Goal: Download file/media

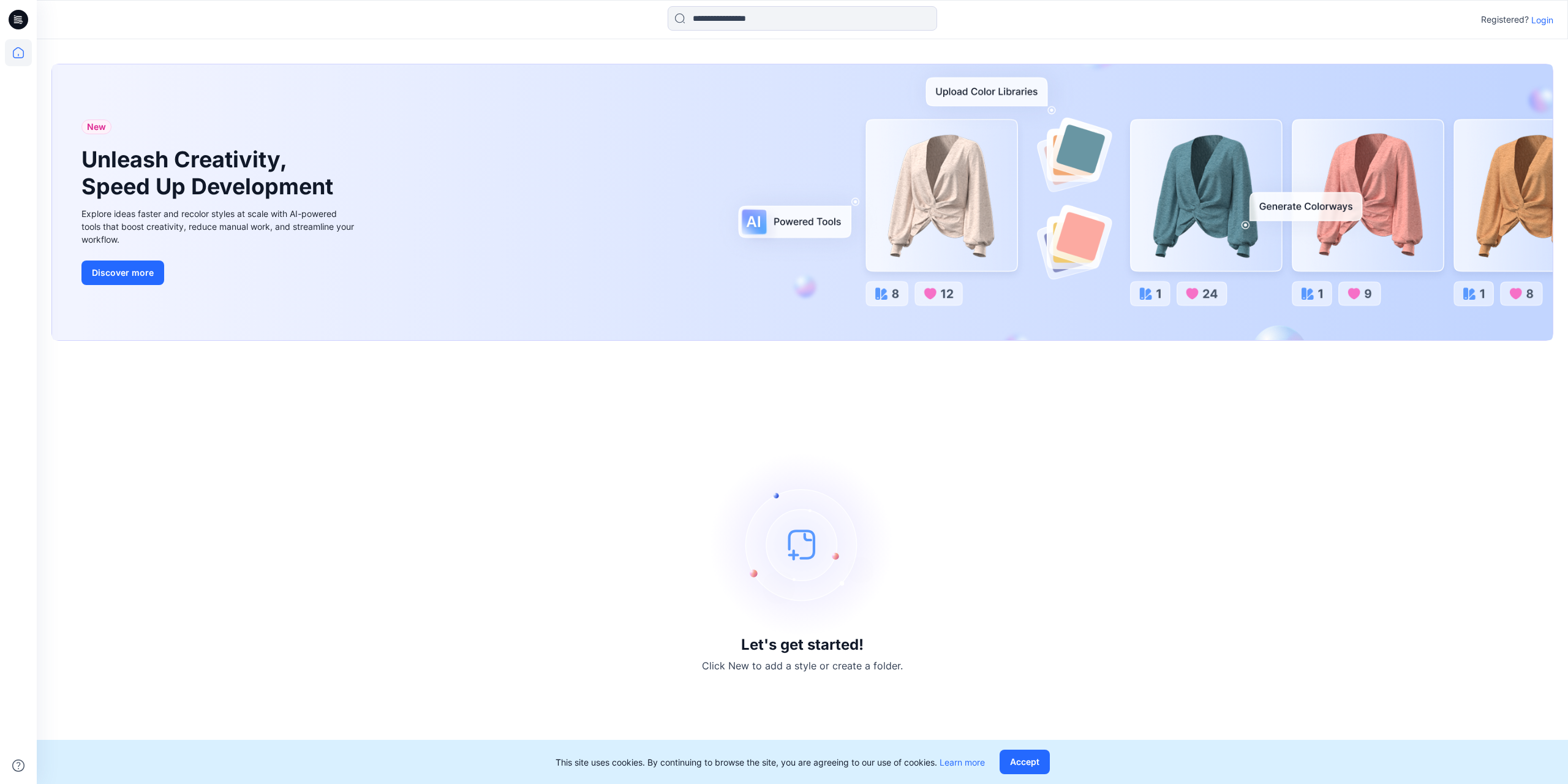
click at [1544, 23] on p "Login" at bounding box center [1542, 19] width 22 height 13
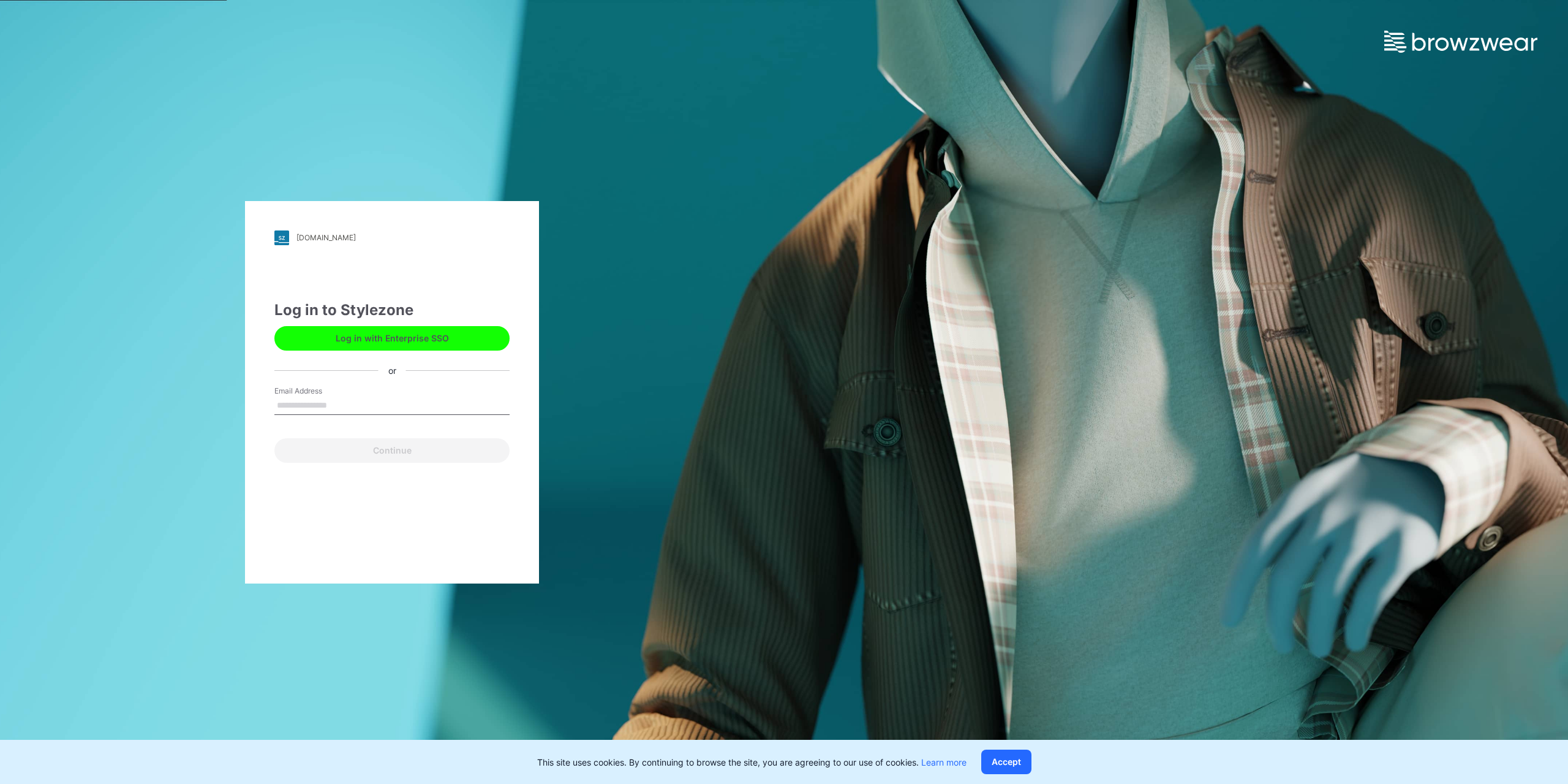
click at [311, 405] on input "Email Address" at bounding box center [391, 406] width 235 height 19
click at [330, 404] on input "Email Address" at bounding box center [391, 406] width 235 height 19
paste input "**********"
type input "**********"
click at [355, 455] on button "Continue" at bounding box center [391, 450] width 235 height 25
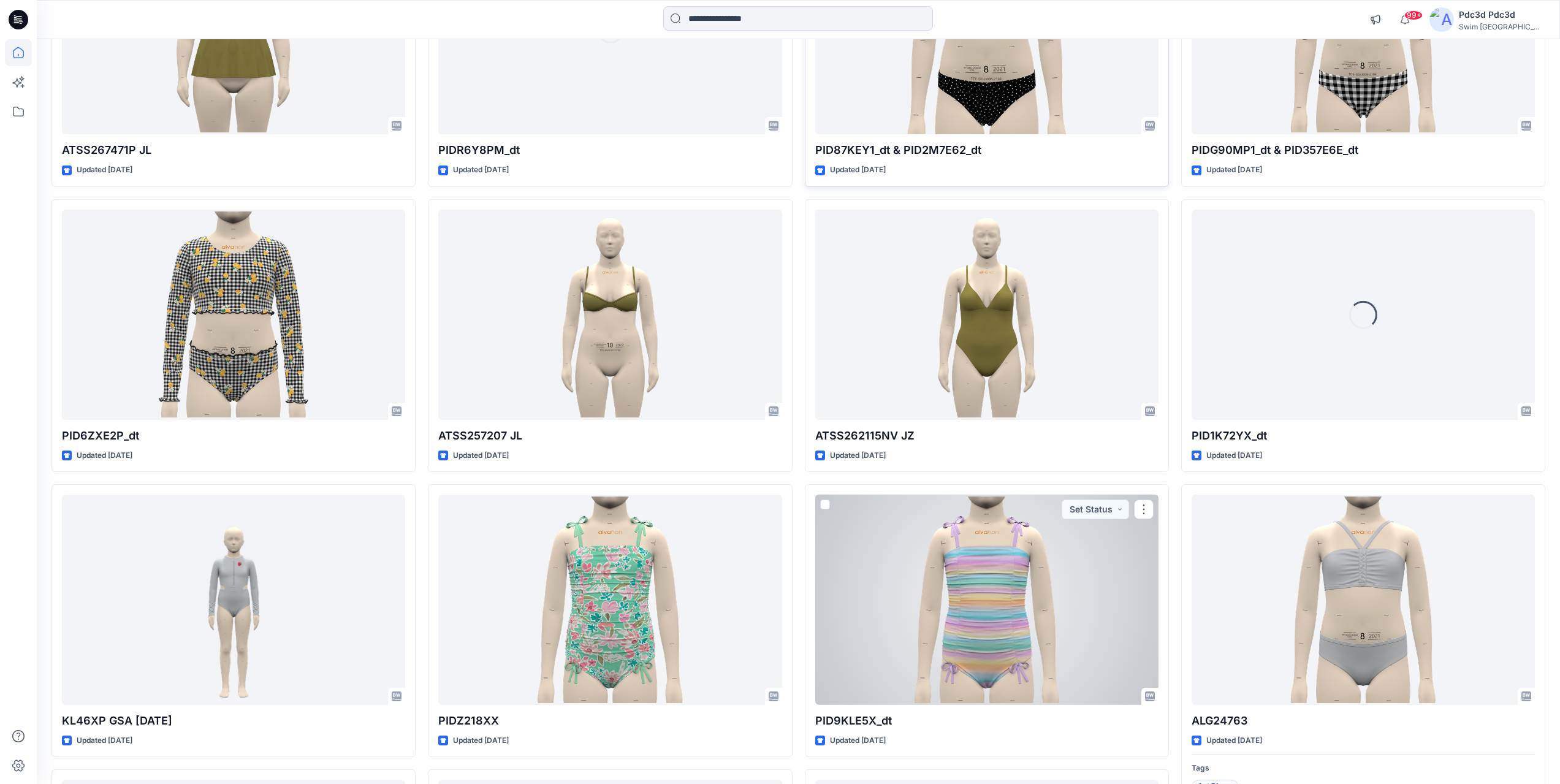
scroll to position [1758, 0]
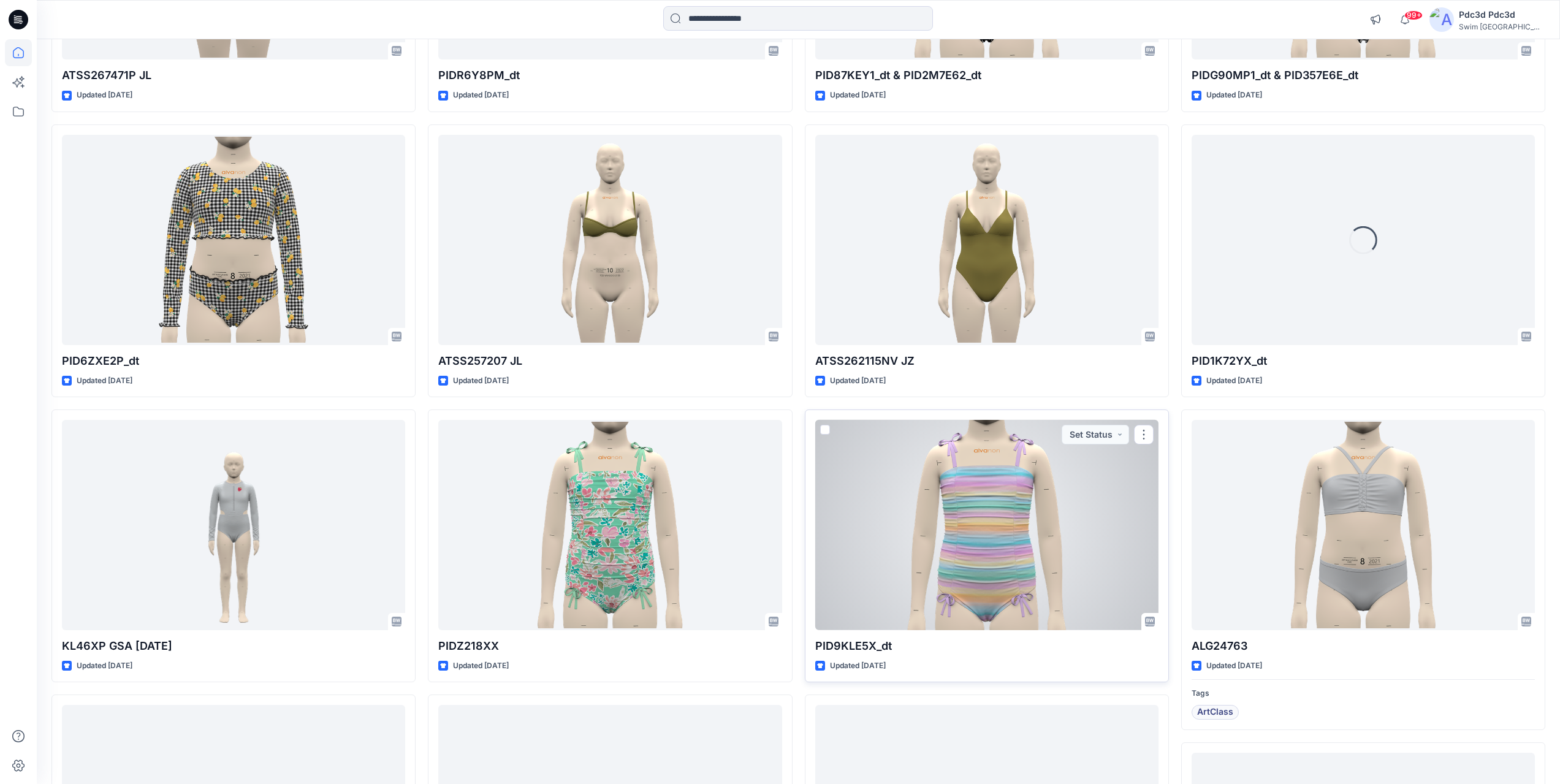
click at [952, 521] on div at bounding box center [987, 524] width 343 height 210
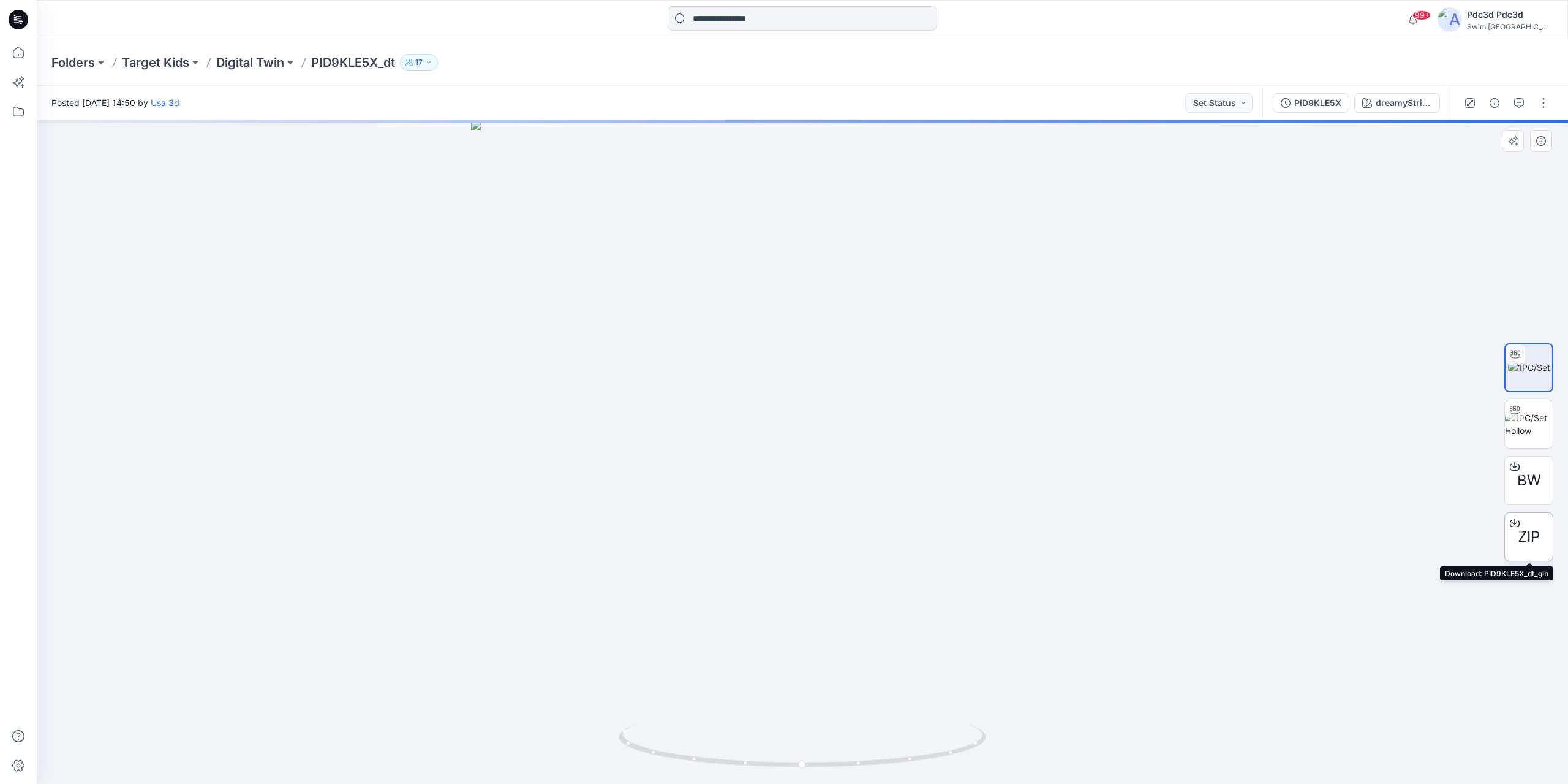
click at [1527, 533] on span "ZIP" at bounding box center [1529, 536] width 22 height 22
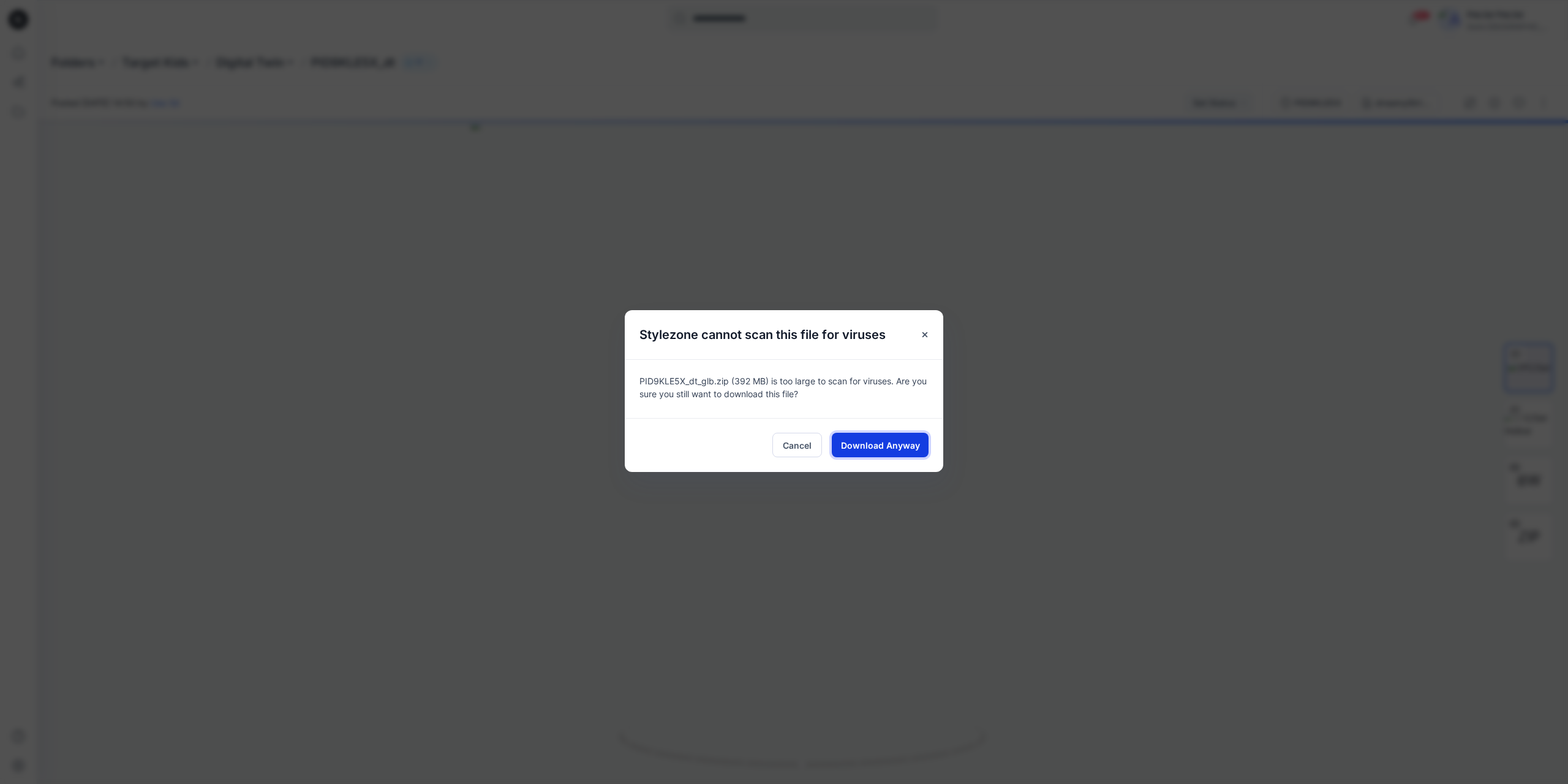
click at [884, 446] on span "Download Anyway" at bounding box center [880, 445] width 79 height 13
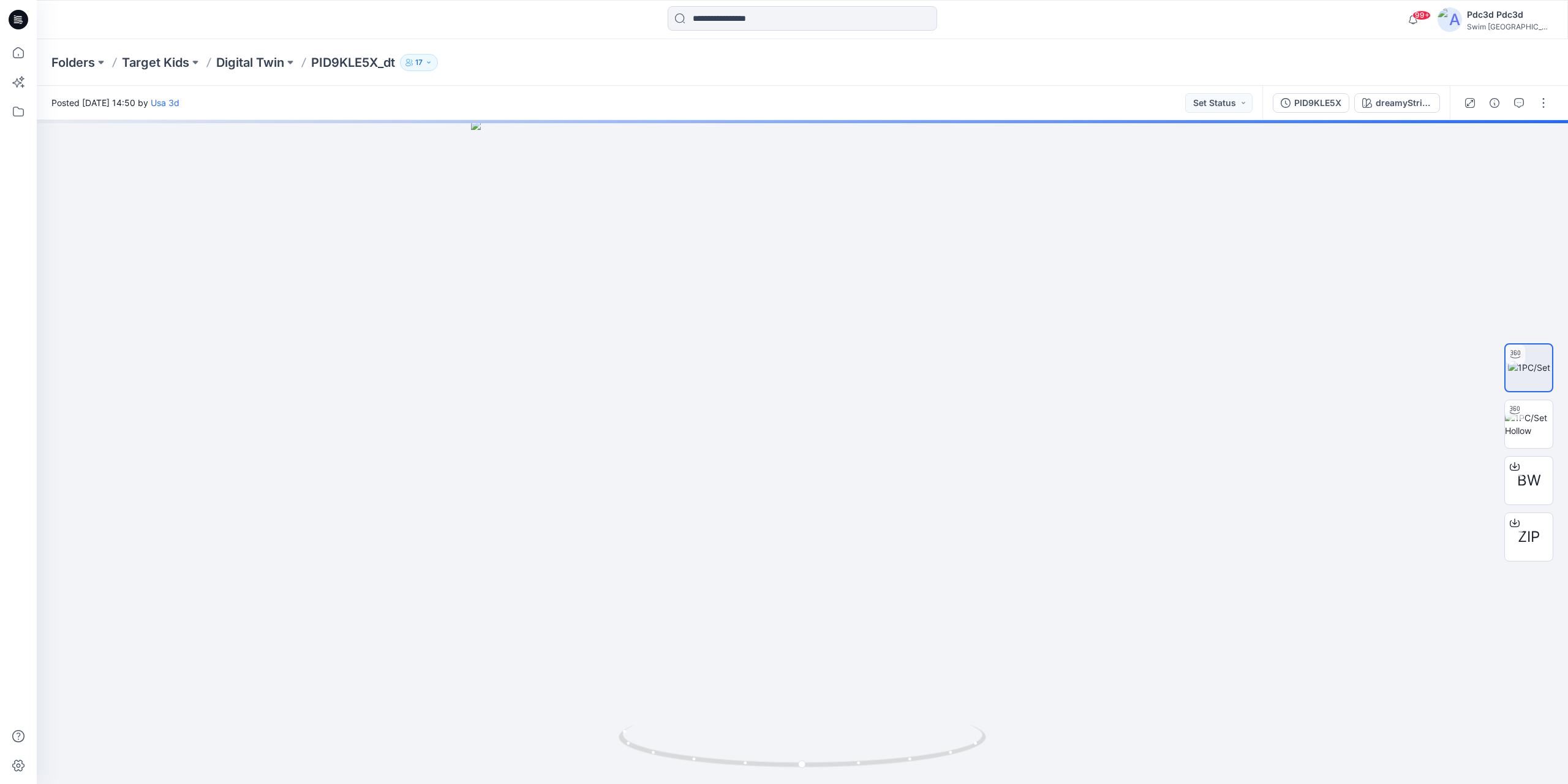
click at [1174, 45] on div "Folders Target Kids Digital Twin PID9KLE5X_dt 17" at bounding box center [802, 63] width 1531 height 47
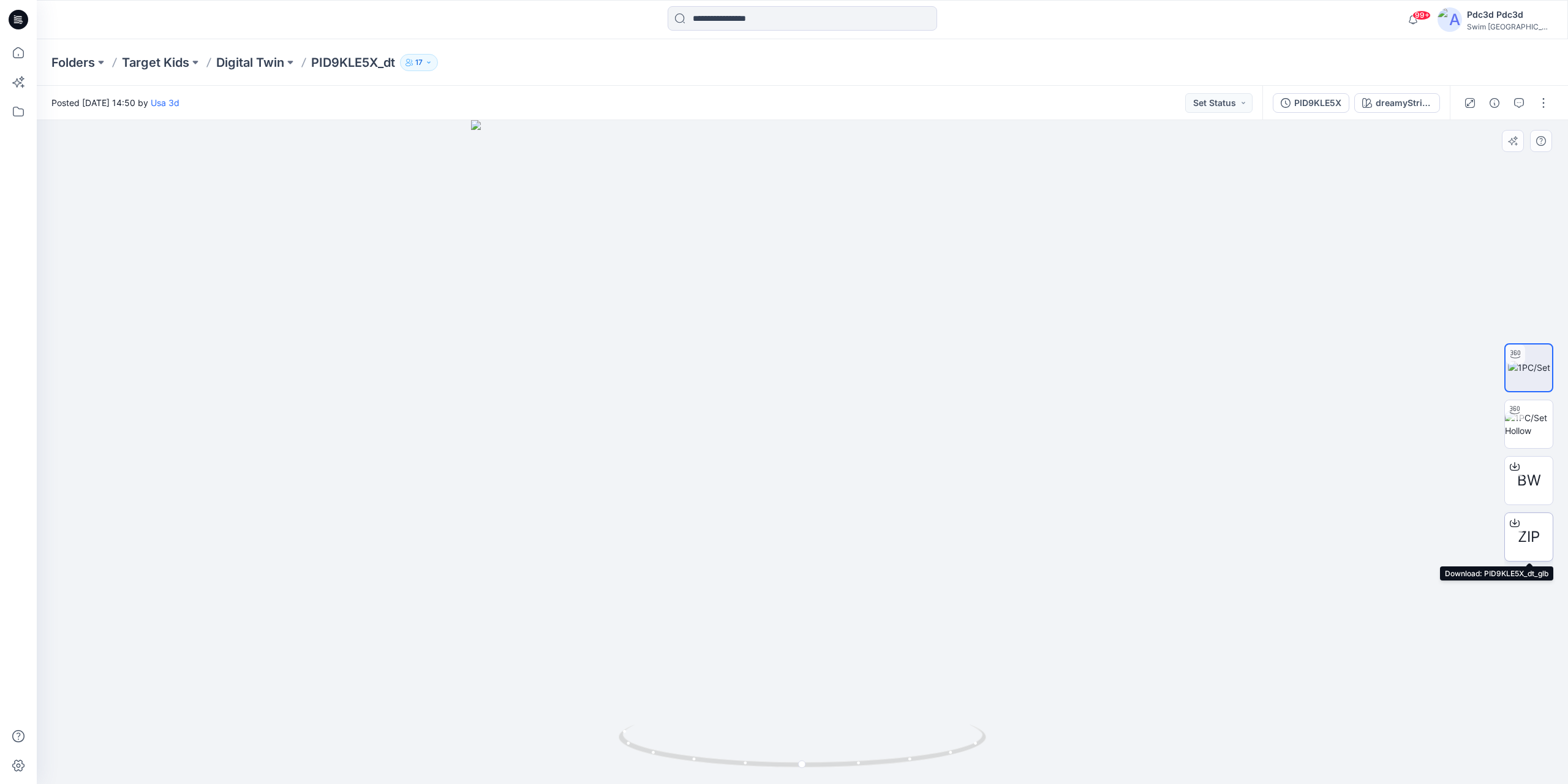
click at [1531, 538] on span "ZIP" at bounding box center [1529, 536] width 22 height 22
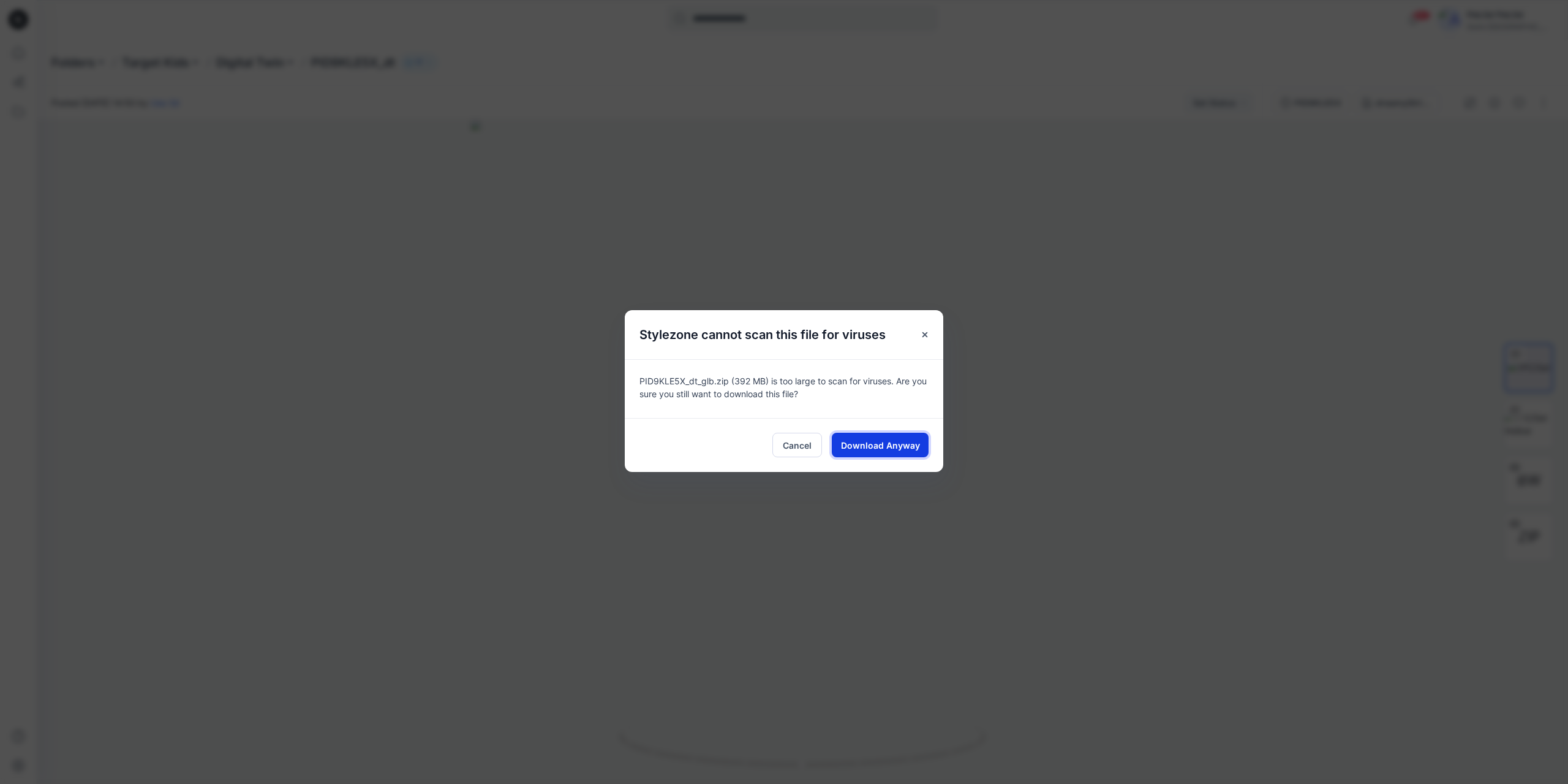
click at [898, 442] on span "Download Anyway" at bounding box center [880, 445] width 79 height 13
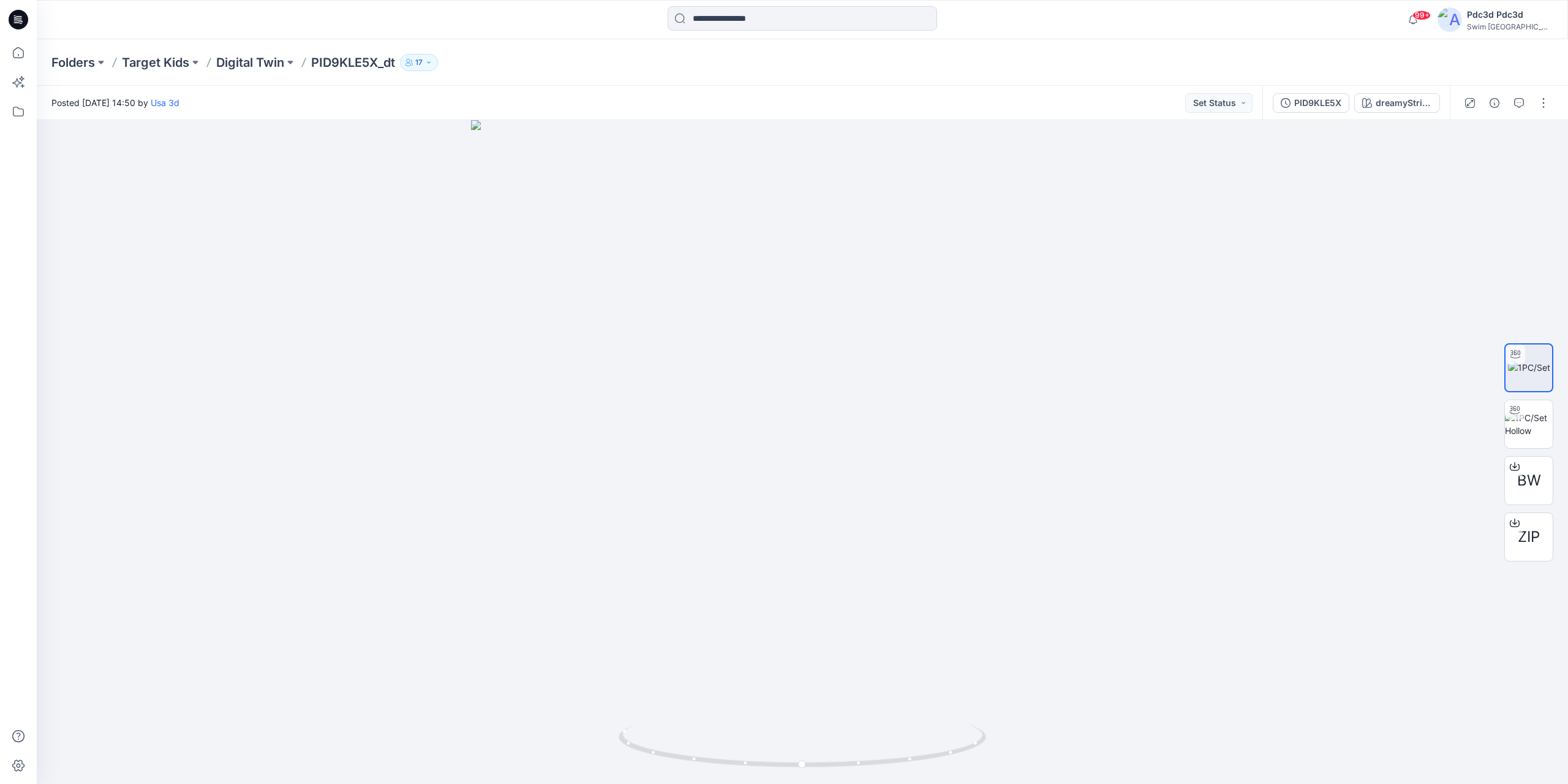
drag, startPoint x: 1262, startPoint y: 19, endPoint x: 1291, endPoint y: 16, distance: 29.2
click at [1262, 19] on div "99+ Notifications Your style PIDX018G4_dt &amp; PID0L7E64_dt has been updated w…" at bounding box center [802, 19] width 1531 height 27
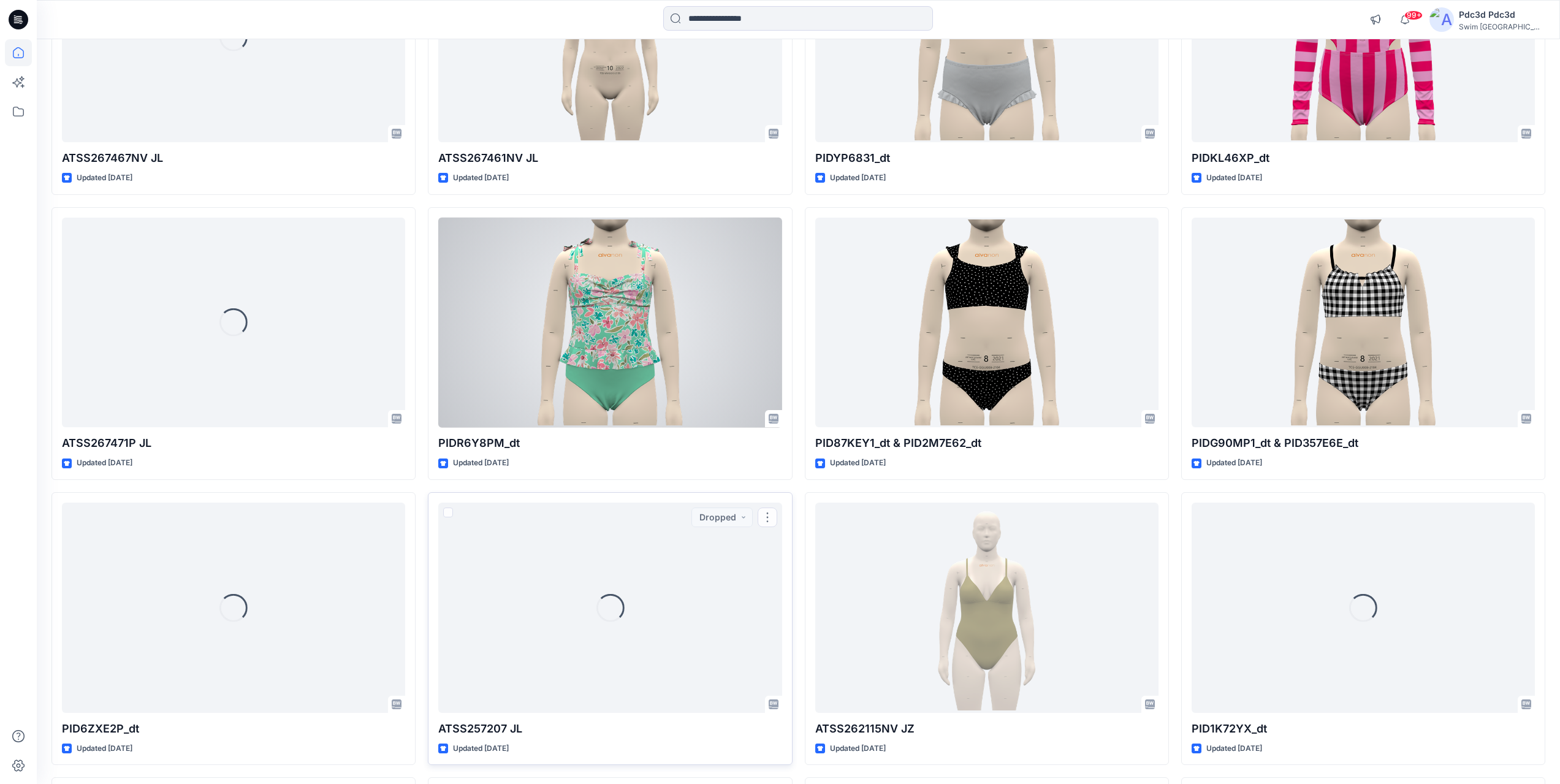
scroll to position [1575, 0]
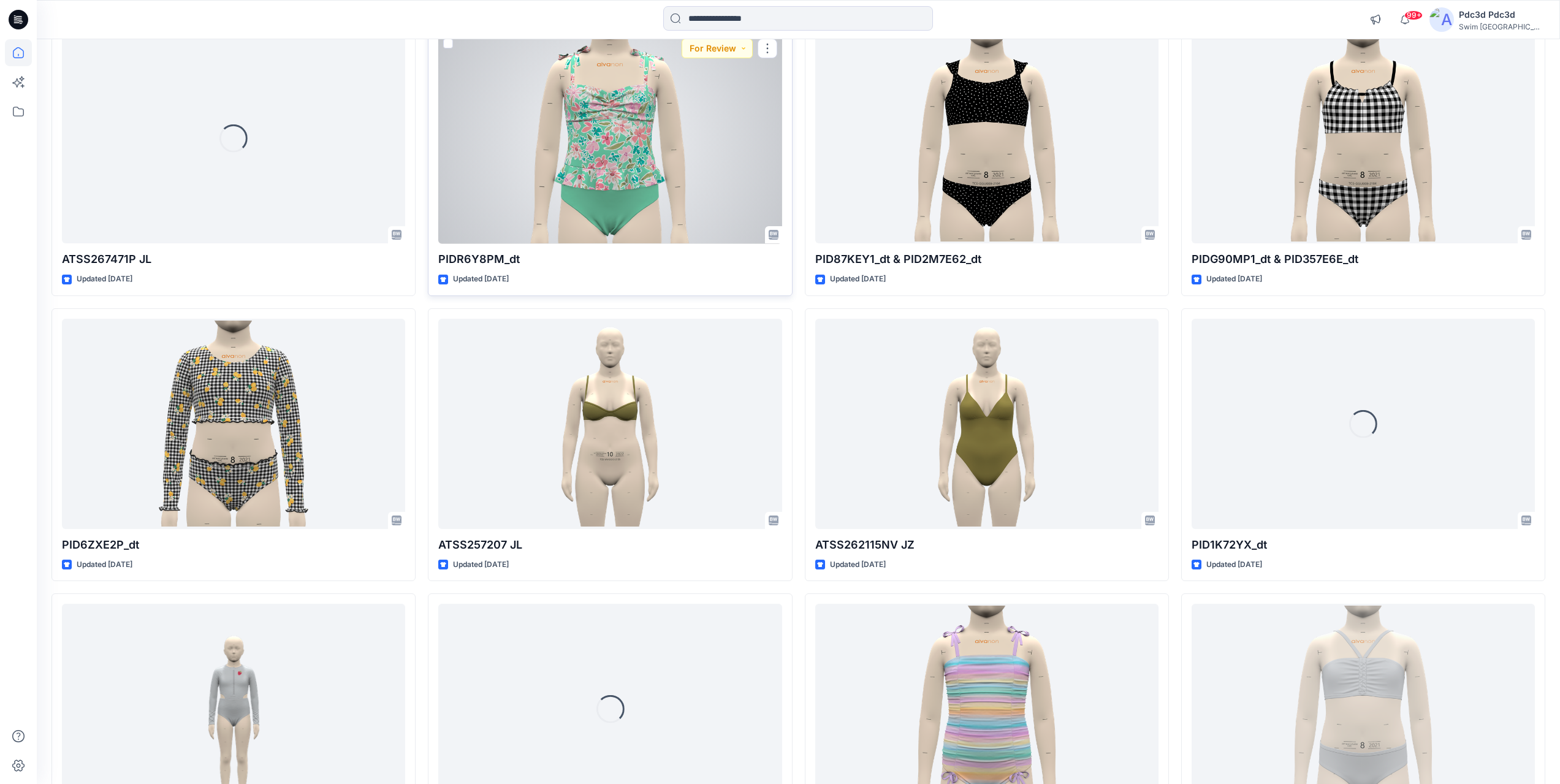
click at [603, 189] on div at bounding box center [610, 139] width 343 height 210
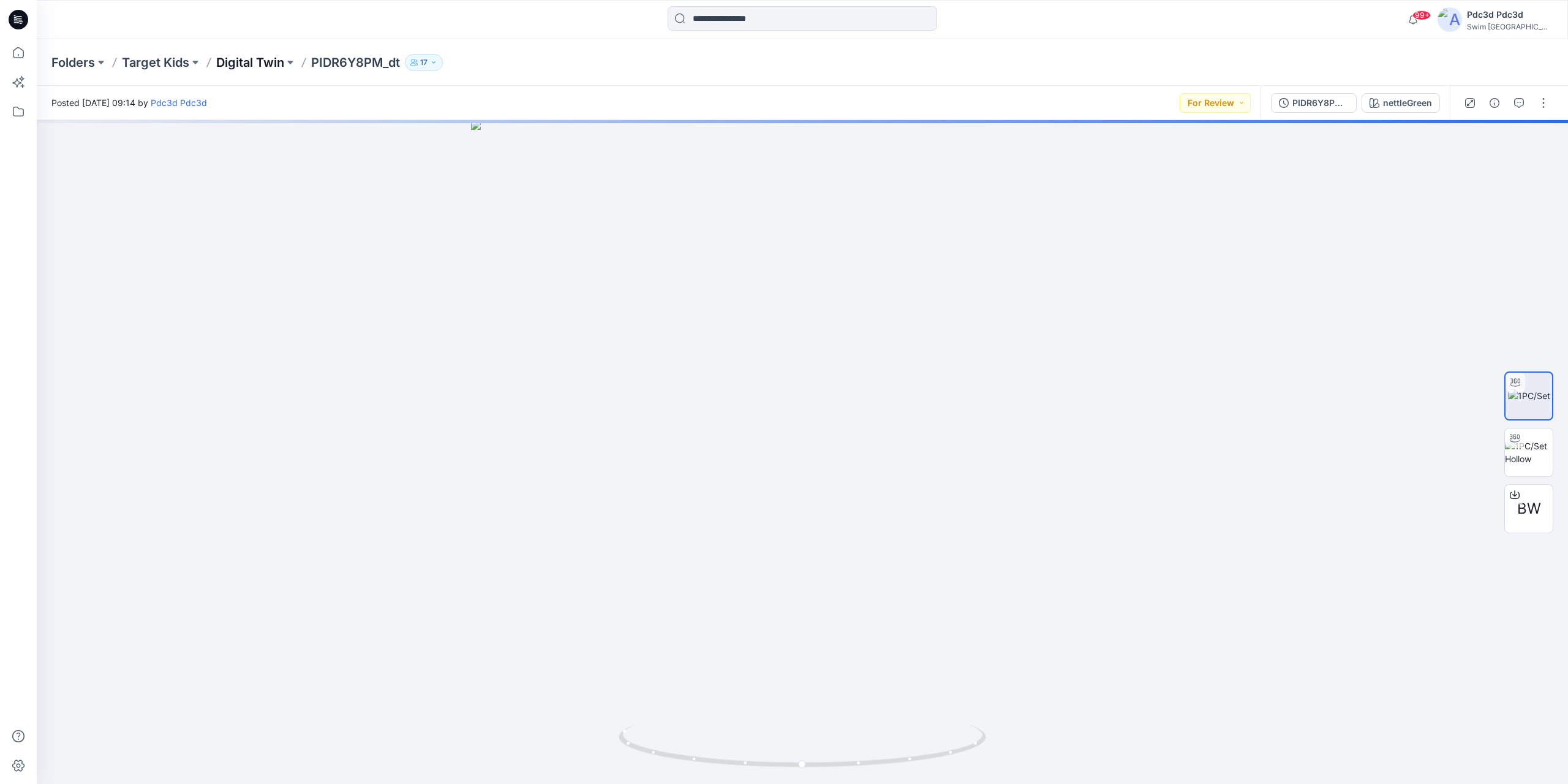
click at [238, 63] on p "Digital Twin" at bounding box center [250, 63] width 68 height 17
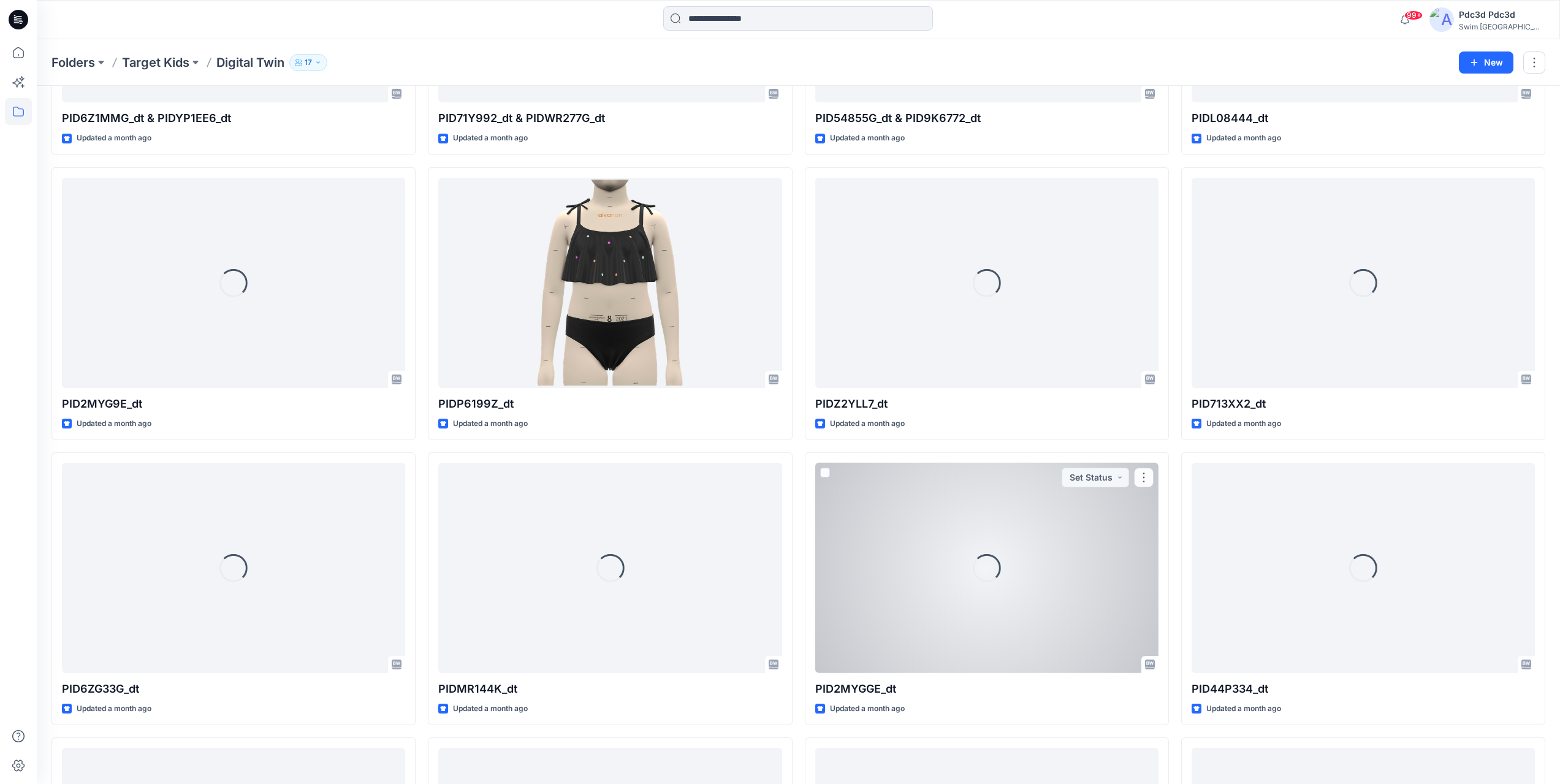
scroll to position [1233, 0]
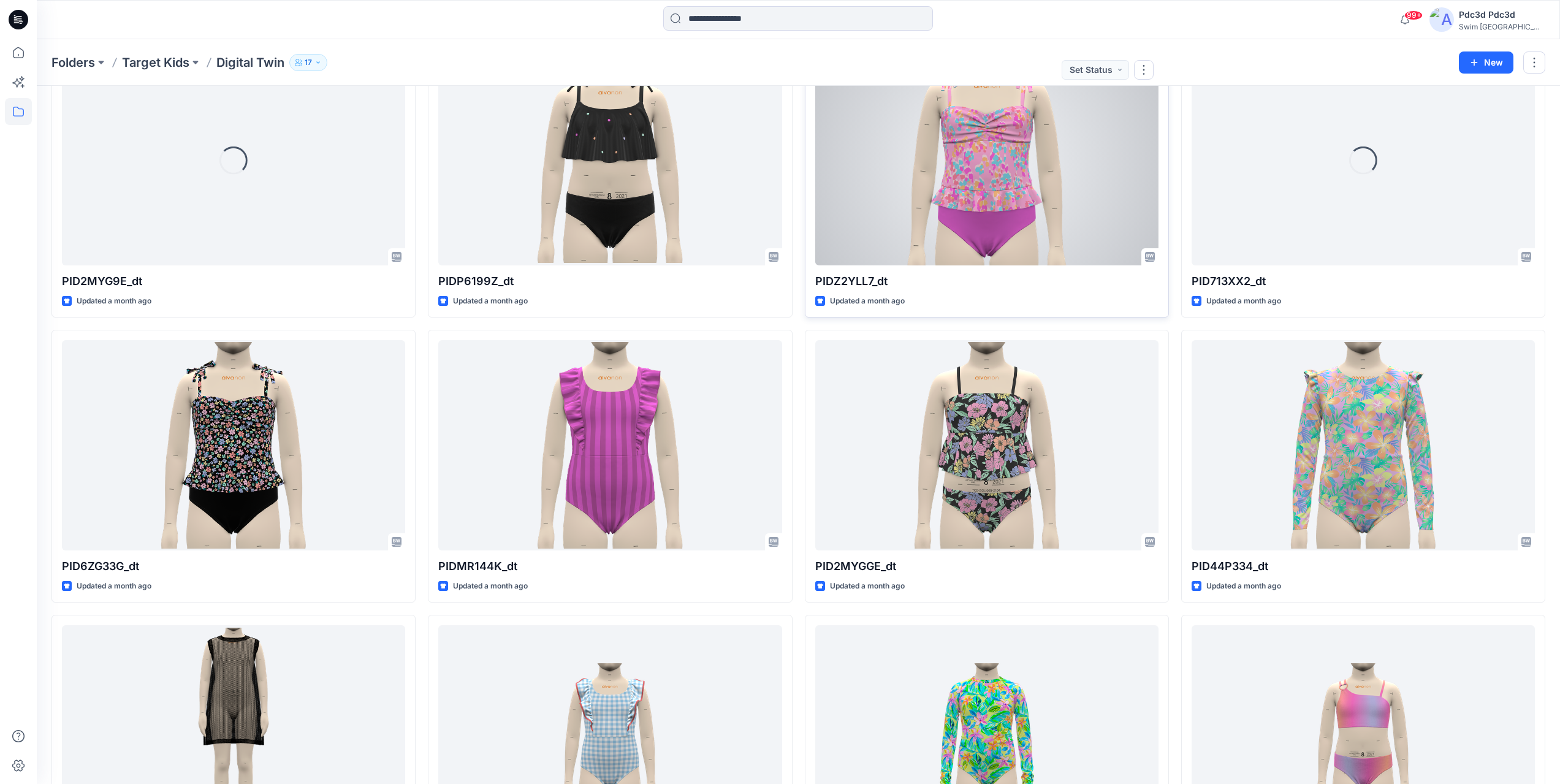
click at [989, 208] on div at bounding box center [987, 160] width 343 height 210
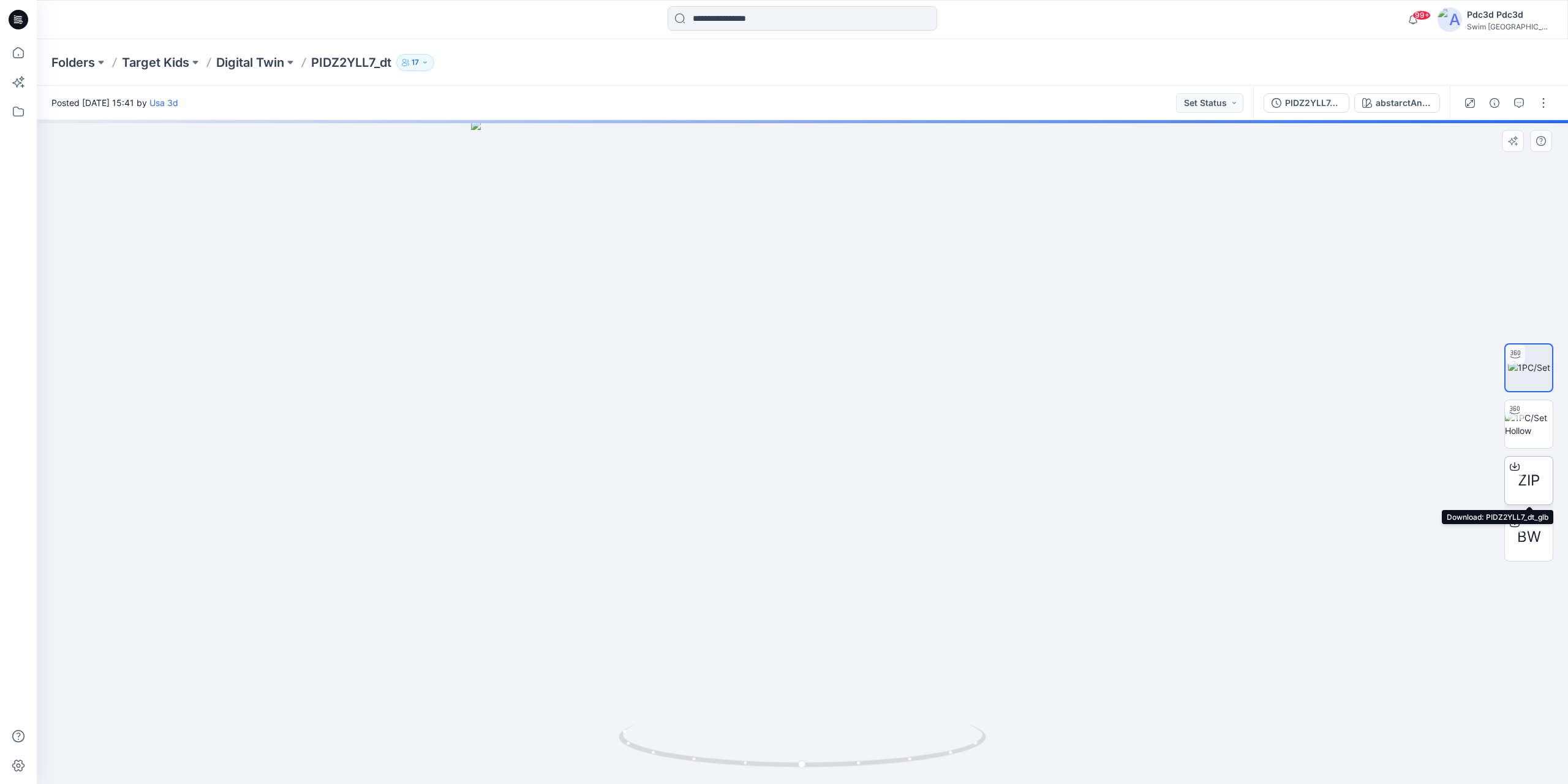
click at [1530, 470] on span "ZIP" at bounding box center [1529, 480] width 22 height 22
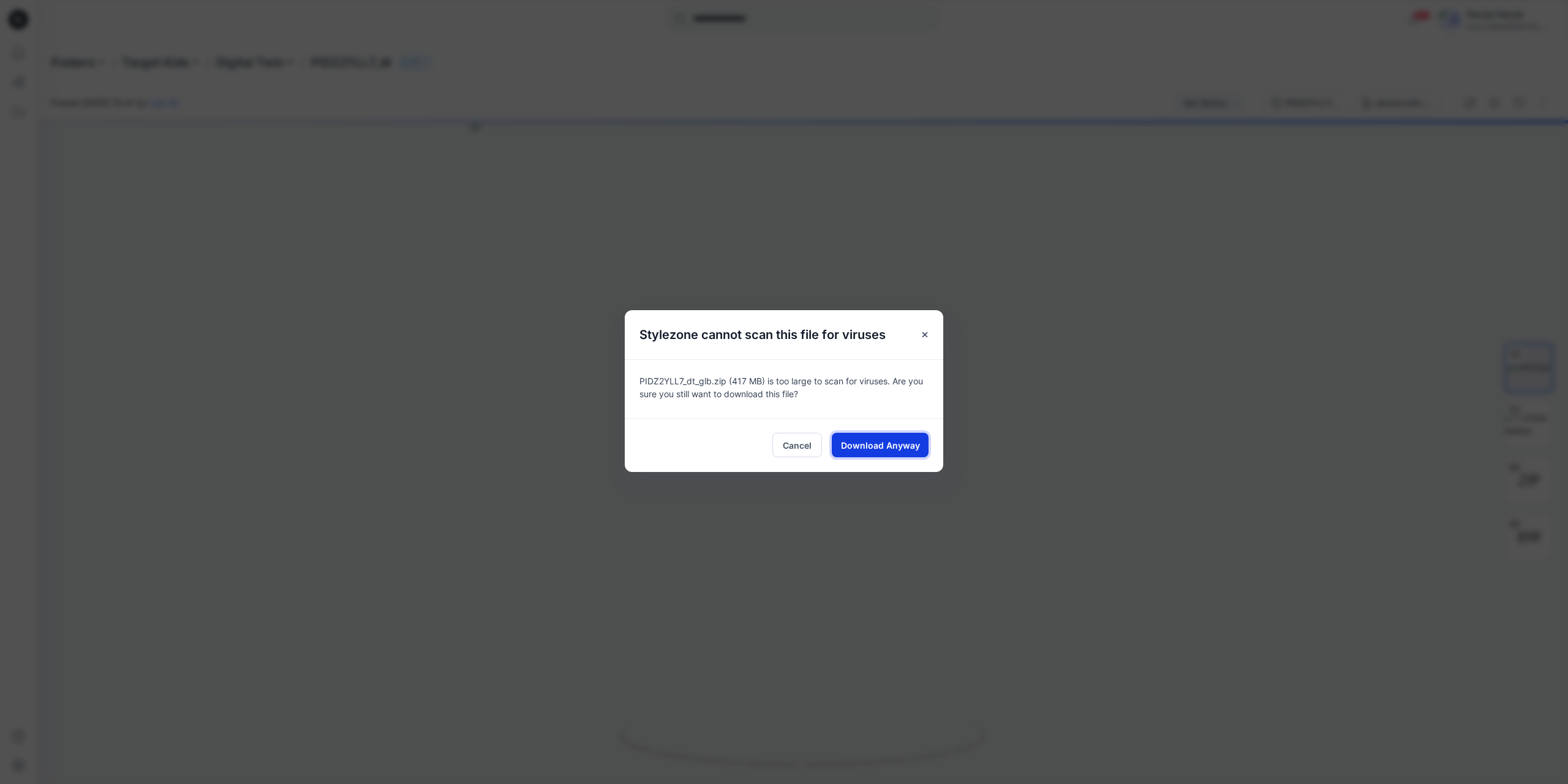
click at [875, 447] on span "Download Anyway" at bounding box center [880, 445] width 79 height 13
